Goal: Information Seeking & Learning: Learn about a topic

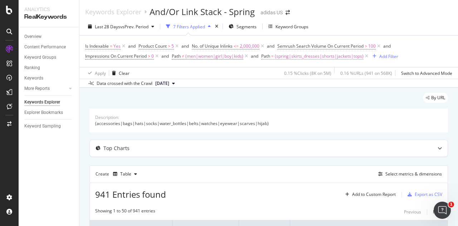
click at [294, 56] on span "(spring|skirts_dresses|shorts|jackets|tops)" at bounding box center [319, 56] width 89 height 10
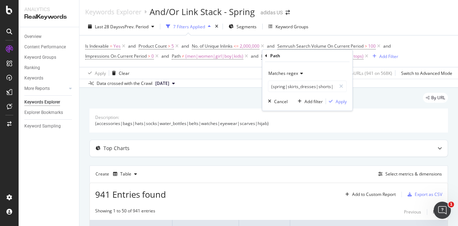
click at [287, 73] on span "Matches regex" at bounding box center [283, 73] width 30 height 6
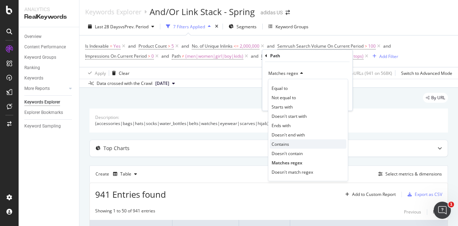
click at [294, 142] on div "Contains" at bounding box center [308, 143] width 77 height 9
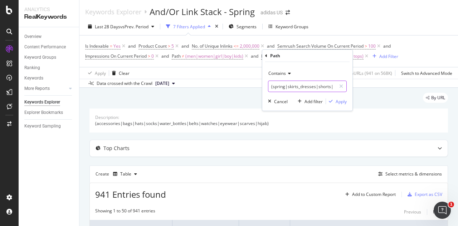
click at [288, 87] on input "(spring|skirts_dresses|shorts|jackets|tops)" at bounding box center [302, 85] width 68 height 11
type input "spring"
click at [334, 102] on div "button" at bounding box center [331, 101] width 10 height 4
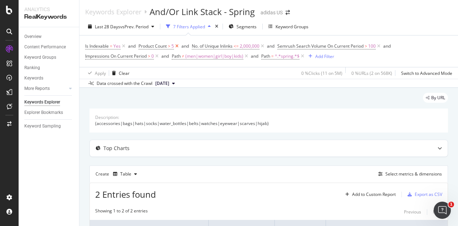
click at [177, 46] on icon at bounding box center [177, 46] width 6 height 7
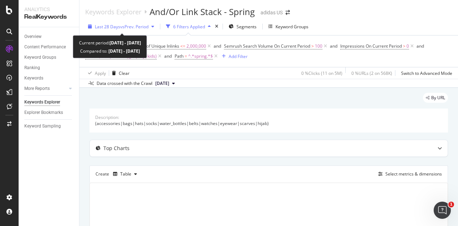
click at [103, 25] on span "Last 28 Days" at bounding box center [107, 27] width 25 height 6
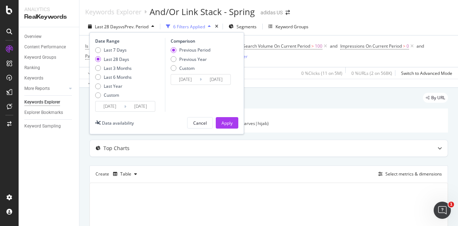
click at [134, 109] on input "[DATE]" at bounding box center [140, 106] width 29 height 10
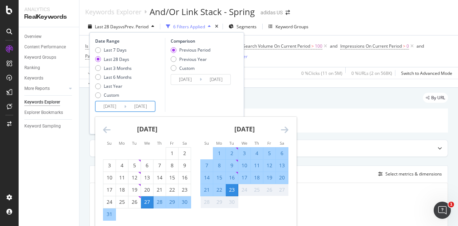
click at [106, 130] on icon "Move backward to switch to the previous month." at bounding box center [107, 129] width 8 height 9
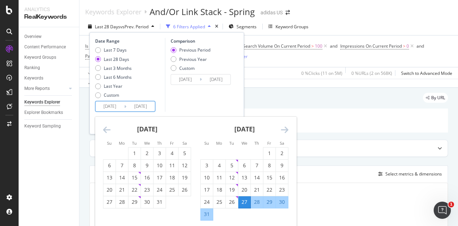
click at [106, 130] on icon "Move backward to switch to the previous month." at bounding box center [107, 129] width 8 height 9
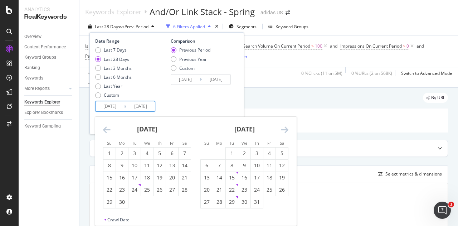
click at [106, 130] on icon "Move backward to switch to the previous month." at bounding box center [107, 129] width 8 height 9
click at [135, 154] on div "1" at bounding box center [134, 152] width 12 height 7
type input "[DATE]"
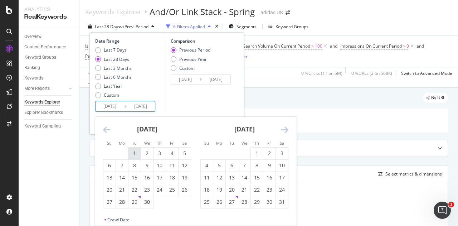
type input "[DATE]"
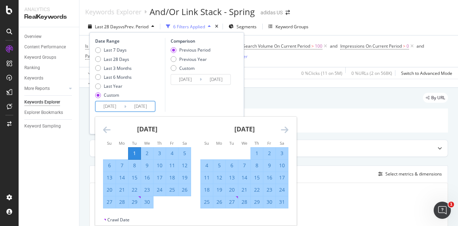
click at [288, 128] on icon "Move forward to switch to the next month." at bounding box center [285, 129] width 8 height 9
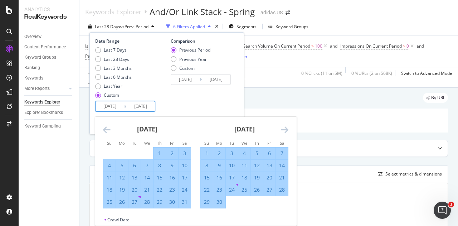
click at [223, 202] on div "30" at bounding box center [219, 201] width 12 height 7
type input "[DATE]"
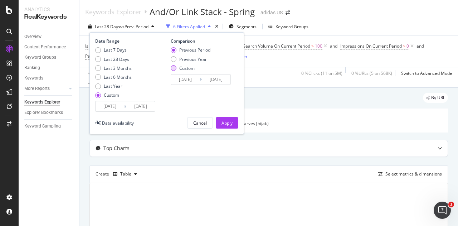
click at [186, 67] on div "Custom" at bounding box center [186, 68] width 15 height 6
click at [231, 125] on div "Apply" at bounding box center [226, 123] width 11 height 6
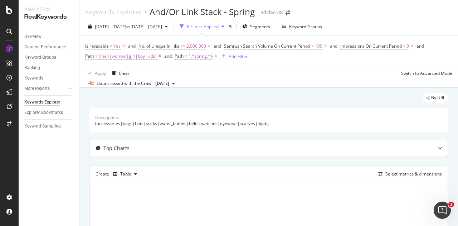
click at [160, 55] on icon at bounding box center [160, 56] width 6 height 7
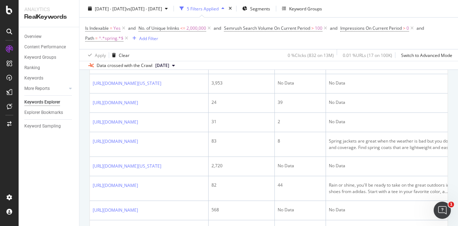
scroll to position [393, 0]
